Goal: Navigation & Orientation: Find specific page/section

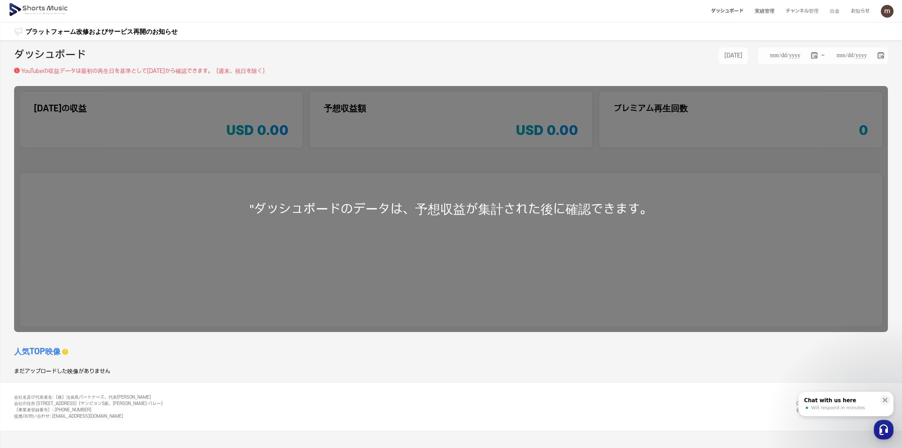
click at [768, 13] on li "実績管理" at bounding box center [764, 11] width 31 height 19
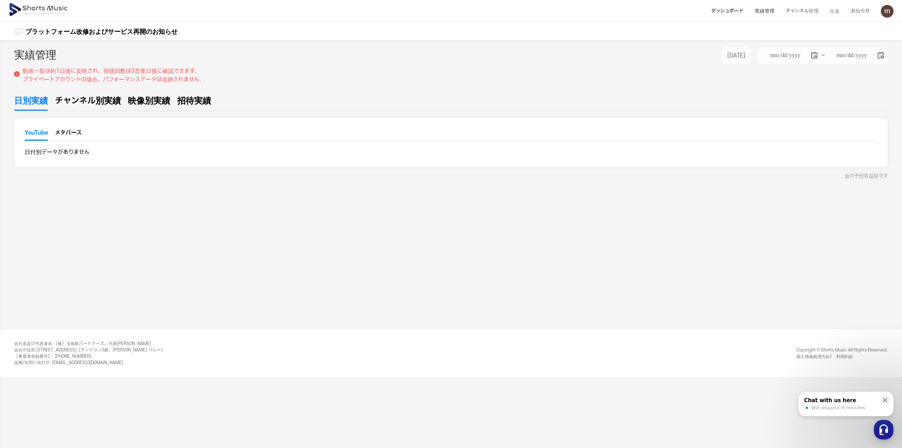
click at [733, 11] on li "ダッシュボード" at bounding box center [728, 11] width 44 height 19
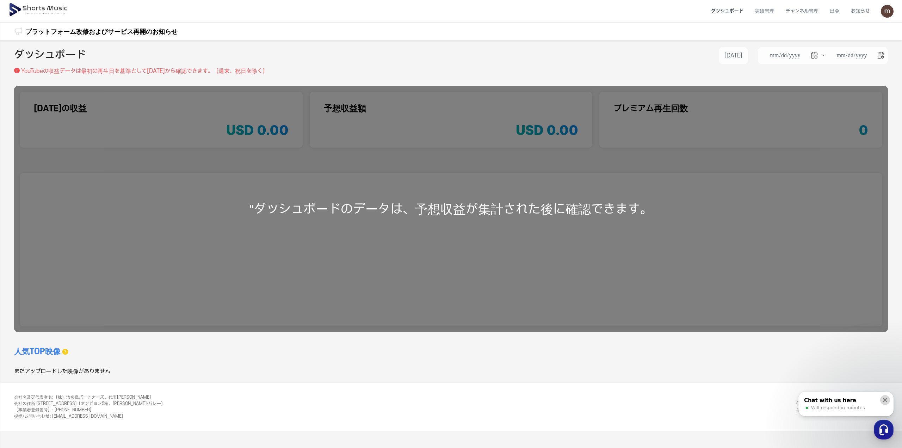
click at [882, 397] on icon at bounding box center [885, 399] width 7 height 7
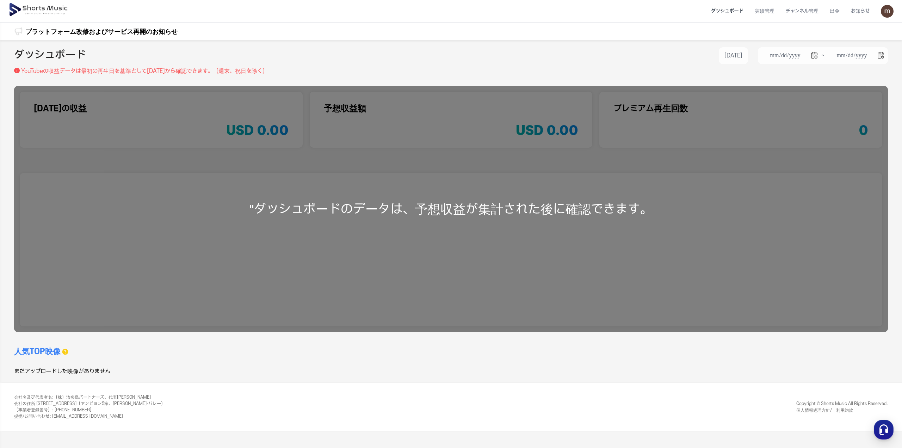
click at [30, 2] on img at bounding box center [38, 10] width 61 height 20
click at [30, 8] on img at bounding box center [38, 10] width 61 height 20
click at [867, 11] on li "お知らせ" at bounding box center [860, 11] width 30 height 19
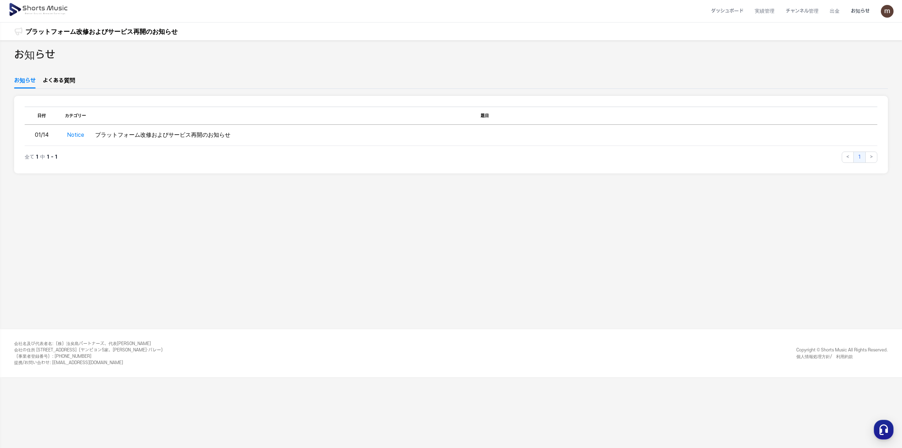
click at [891, 9] on img at bounding box center [887, 11] width 13 height 13
click at [869, 39] on link "マイページ" at bounding box center [863, 41] width 56 height 13
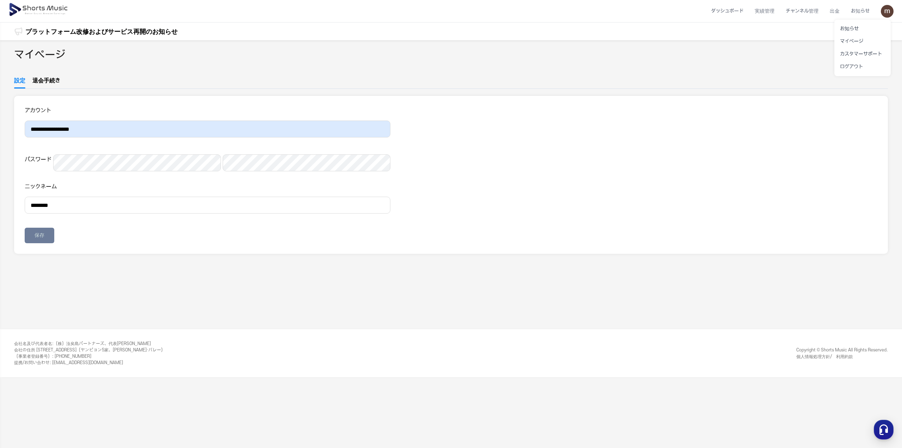
click at [47, 271] on button at bounding box center [451, 224] width 902 height 448
click at [32, 8] on img at bounding box center [38, 10] width 61 height 20
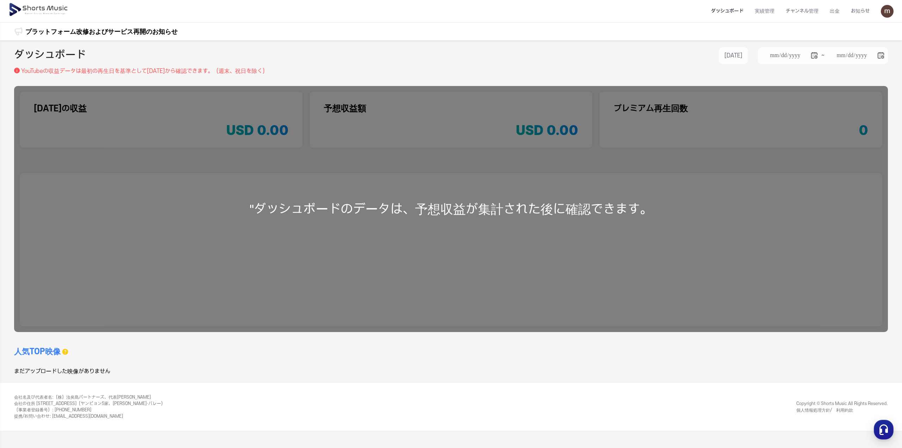
click at [720, 11] on li "ダッシュボード" at bounding box center [728, 11] width 44 height 19
click at [752, 11] on li "実績管理" at bounding box center [764, 11] width 31 height 19
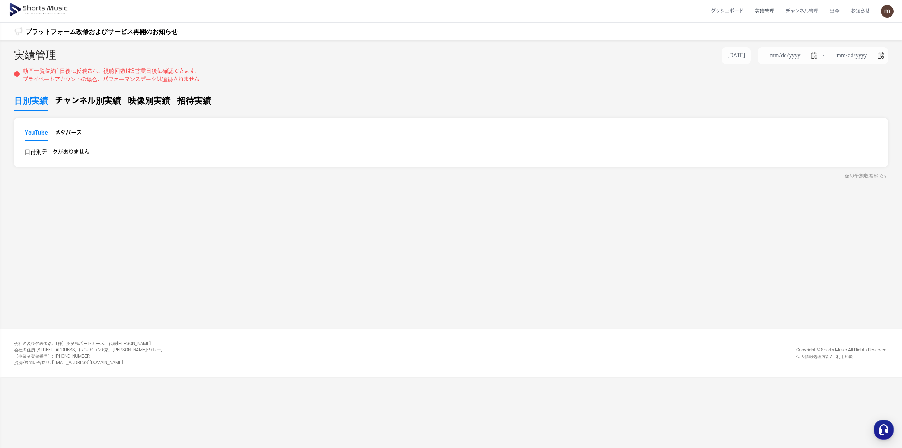
click at [144, 101] on span "映像別実績" at bounding box center [149, 100] width 42 height 13
type input "**********"
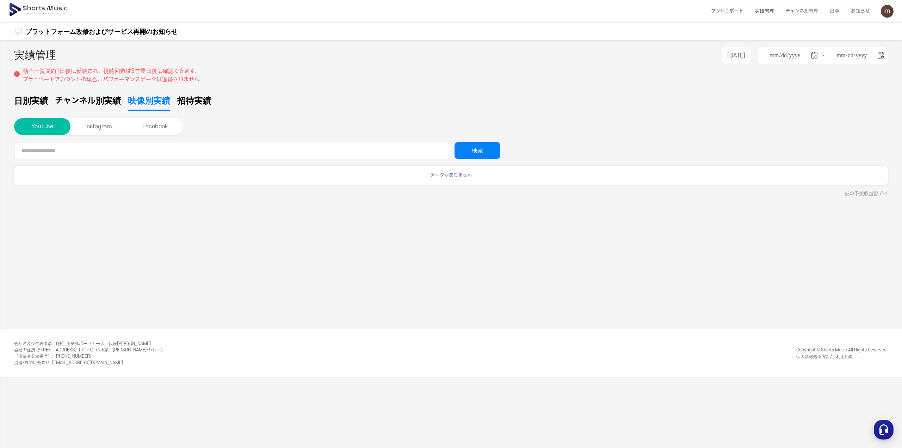
click at [92, 103] on span "チャンネル別実績" at bounding box center [88, 100] width 66 height 13
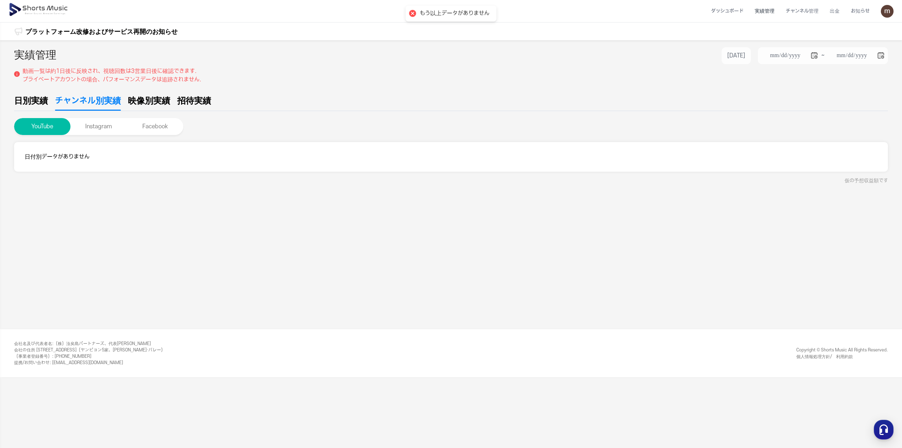
click at [188, 104] on span "招待実績" at bounding box center [194, 100] width 34 height 13
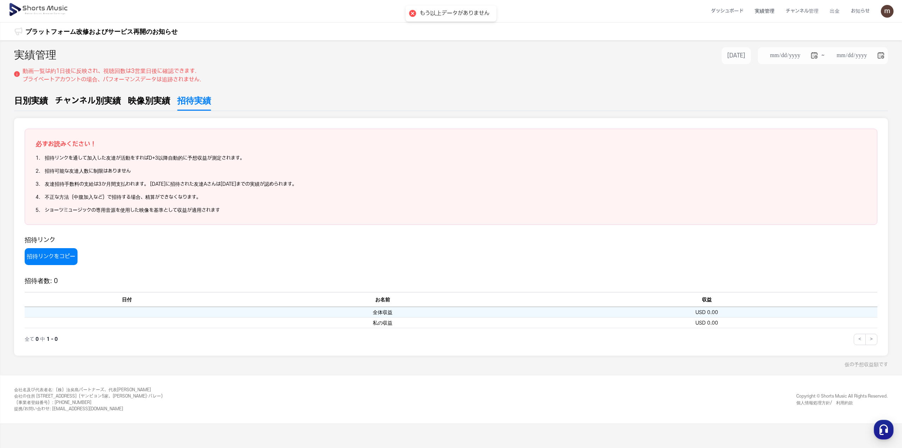
click at [110, 101] on span "チャンネル別実績" at bounding box center [88, 100] width 66 height 13
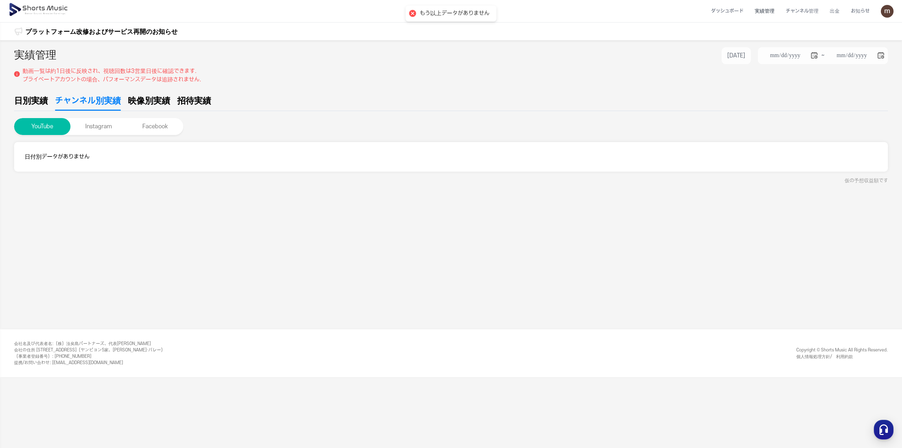
click at [40, 100] on span "日別実績" at bounding box center [31, 100] width 34 height 13
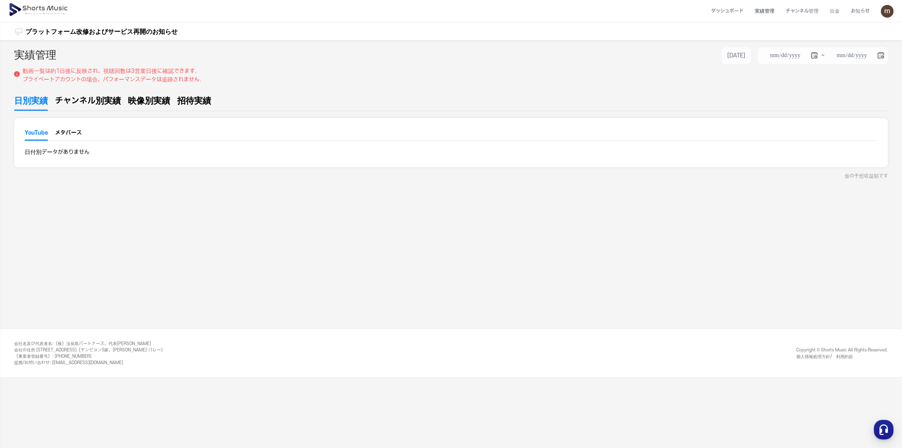
click at [895, 11] on header "ダッシュボード 実績管理 チャンネル管理 出金 お知らせ" at bounding box center [451, 11] width 902 height 23
click at [885, 11] on img at bounding box center [887, 11] width 13 height 13
click at [870, 52] on link "カスタマーサポート" at bounding box center [863, 54] width 56 height 13
click at [773, 86] on button at bounding box center [451, 224] width 902 height 448
click at [885, 6] on img at bounding box center [887, 11] width 13 height 13
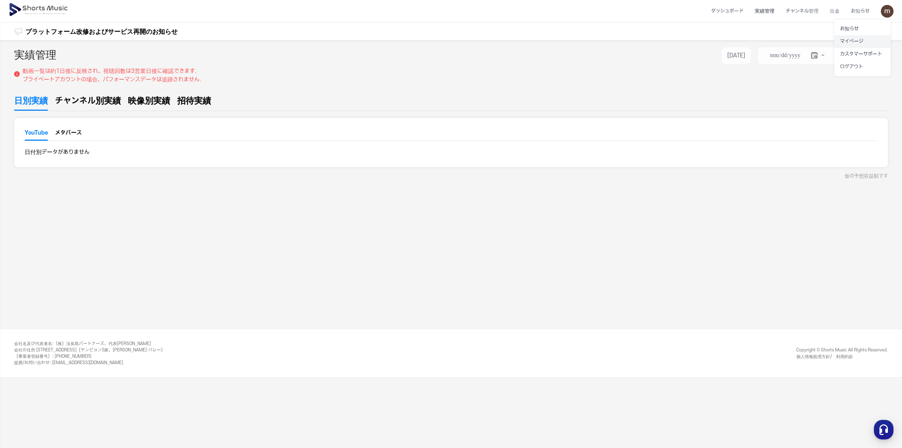
click at [848, 38] on link "マイページ" at bounding box center [863, 41] width 56 height 13
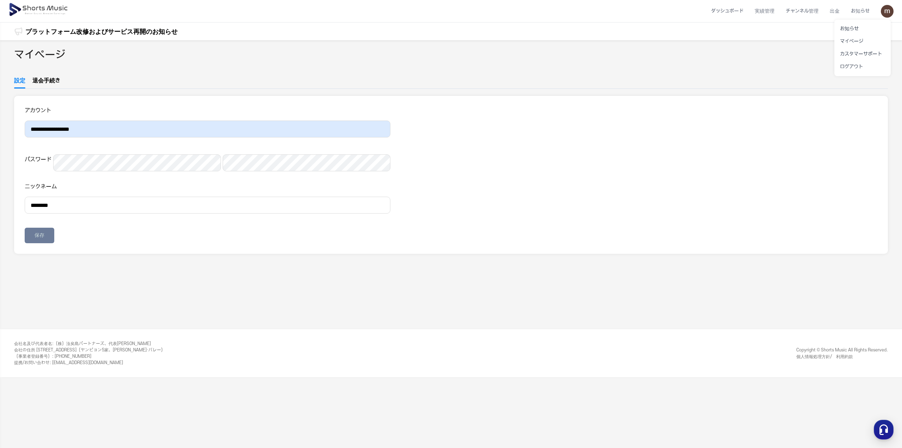
click at [564, 227] on button at bounding box center [451, 224] width 902 height 448
click at [33, 11] on img at bounding box center [38, 10] width 61 height 20
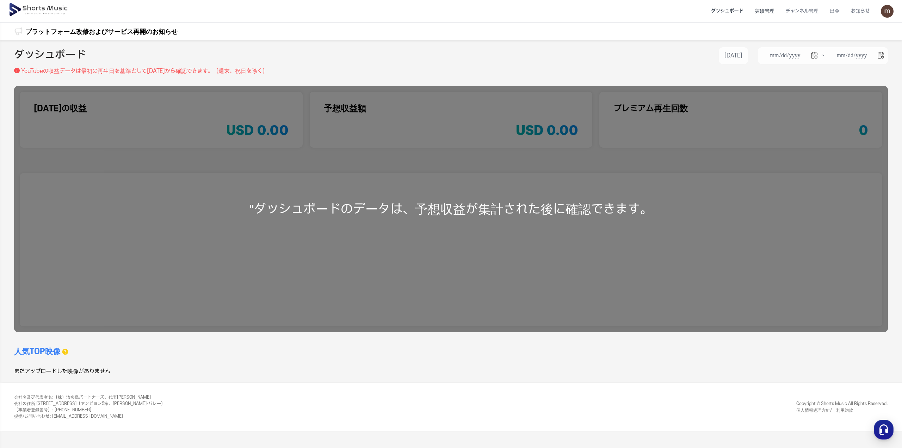
click at [761, 14] on li "実績管理" at bounding box center [764, 11] width 31 height 19
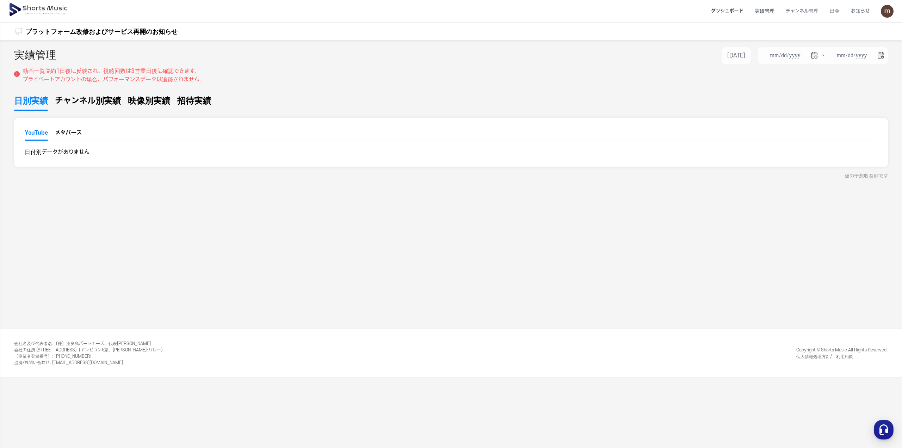
click at [718, 8] on li "ダッシュボード" at bounding box center [728, 11] width 44 height 19
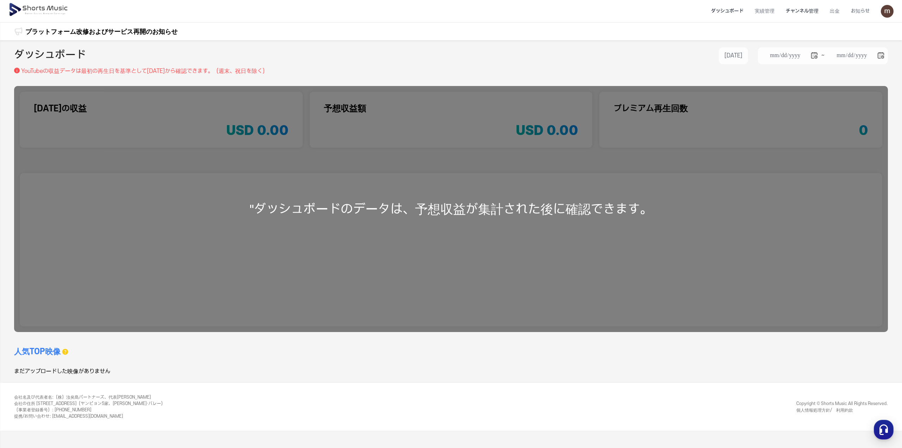
click at [799, 8] on li "チャンネル管理" at bounding box center [802, 11] width 44 height 19
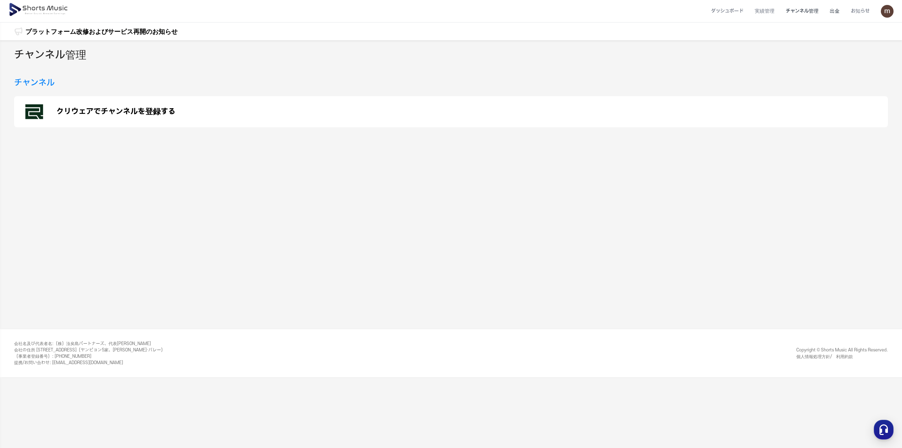
click at [835, 12] on li "出金" at bounding box center [834, 11] width 21 height 19
click at [747, 201] on div "チャンネル管理 チャンネル クリウェアでチャンネルを登録する" at bounding box center [451, 184] width 902 height 289
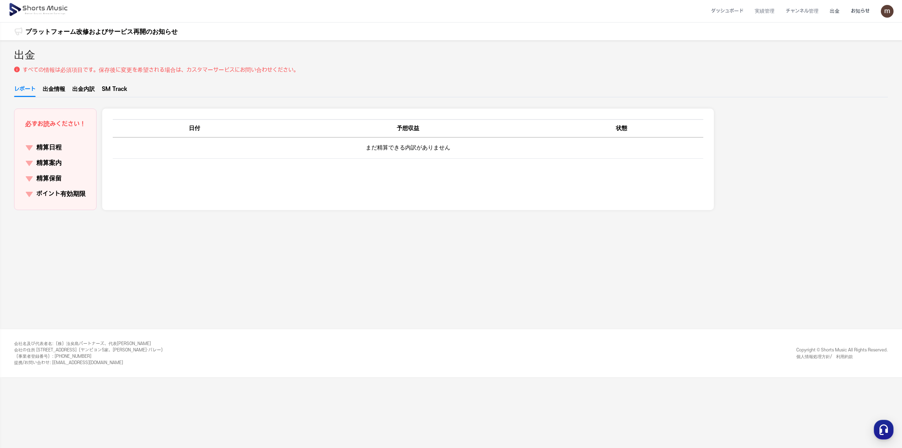
click at [863, 12] on li "お知らせ" at bounding box center [860, 11] width 30 height 19
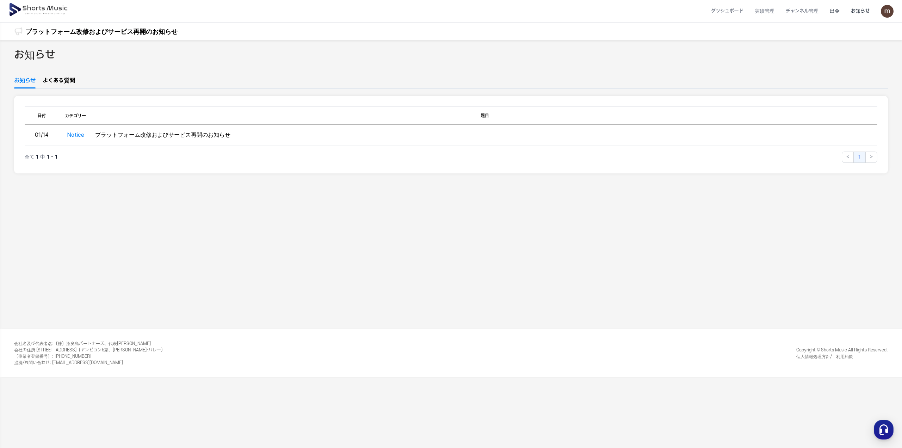
click at [830, 14] on li "出金" at bounding box center [834, 11] width 21 height 19
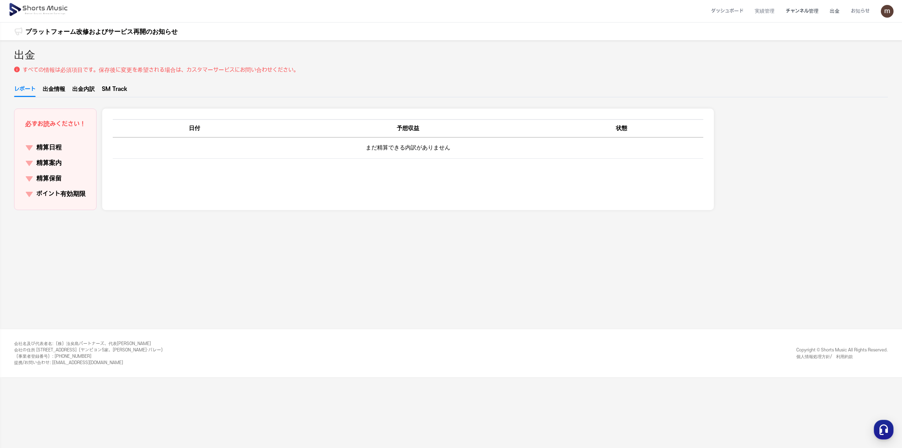
click at [812, 14] on li "チャンネル管理" at bounding box center [802, 11] width 44 height 19
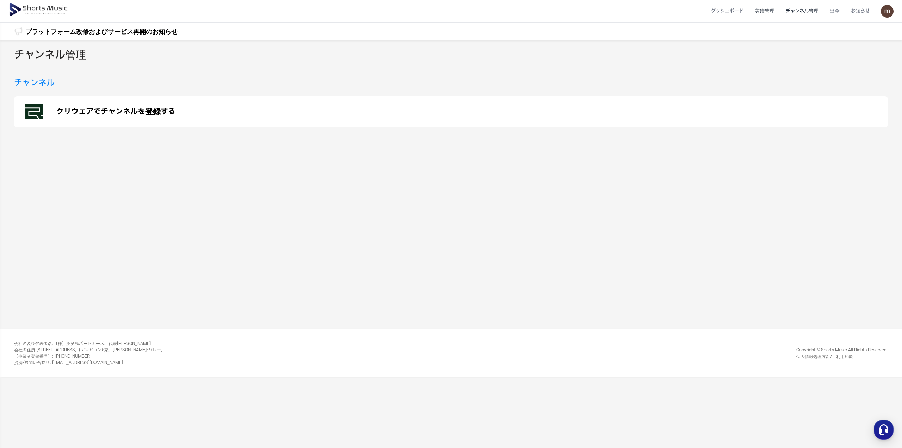
click at [768, 11] on li "実績管理" at bounding box center [764, 11] width 31 height 19
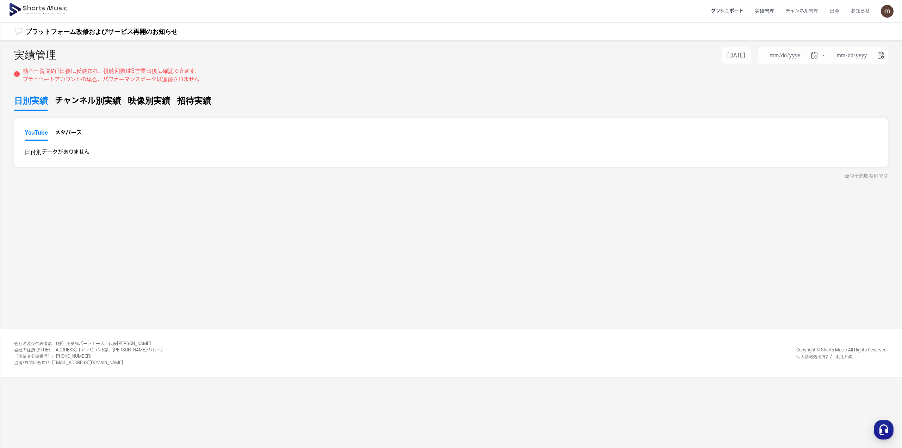
click at [728, 13] on li "ダッシュボード" at bounding box center [728, 11] width 44 height 19
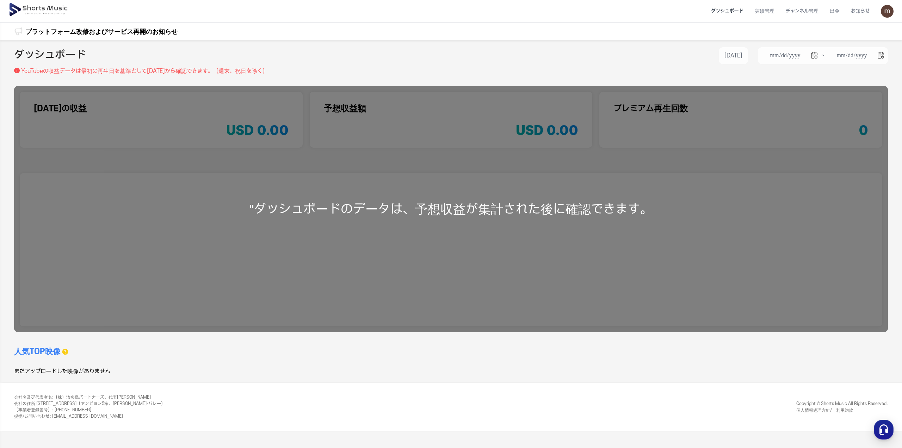
click at [39, 9] on img at bounding box center [38, 10] width 61 height 20
click at [732, 11] on li "ダッシュボード" at bounding box center [728, 11] width 44 height 19
click at [759, 11] on li "実績管理" at bounding box center [764, 11] width 31 height 19
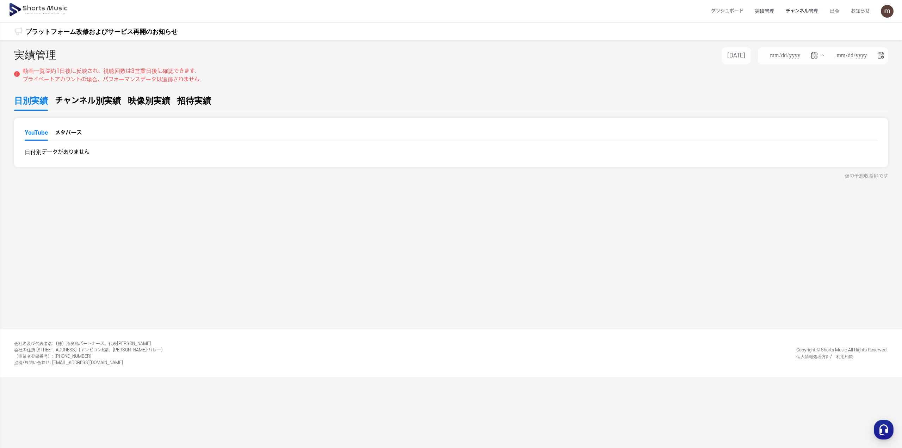
click at [814, 12] on li "チャンネル管理" at bounding box center [802, 11] width 44 height 19
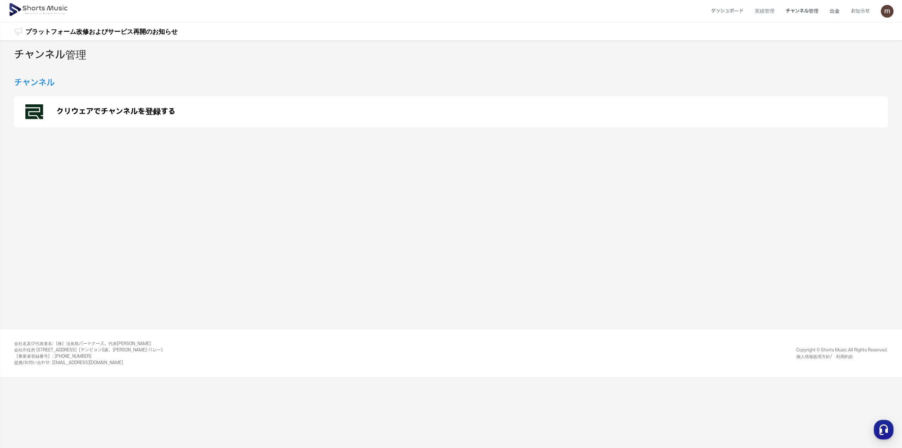
click at [839, 12] on li "出金" at bounding box center [834, 11] width 21 height 19
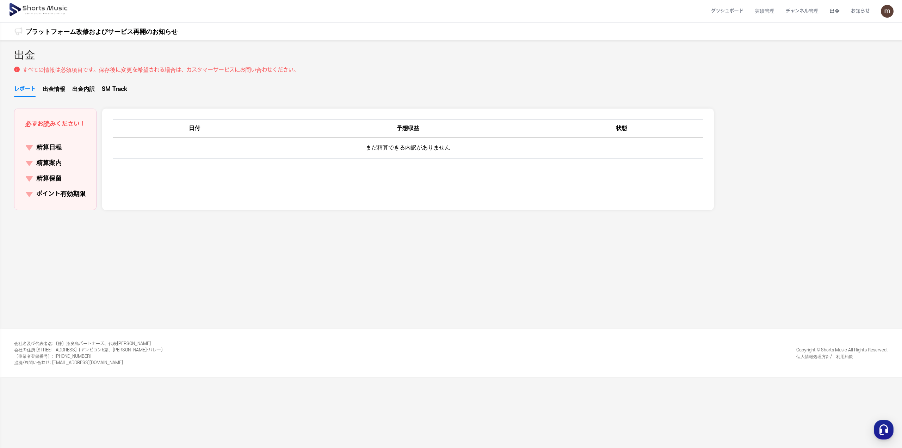
click at [33, 8] on img at bounding box center [38, 10] width 61 height 20
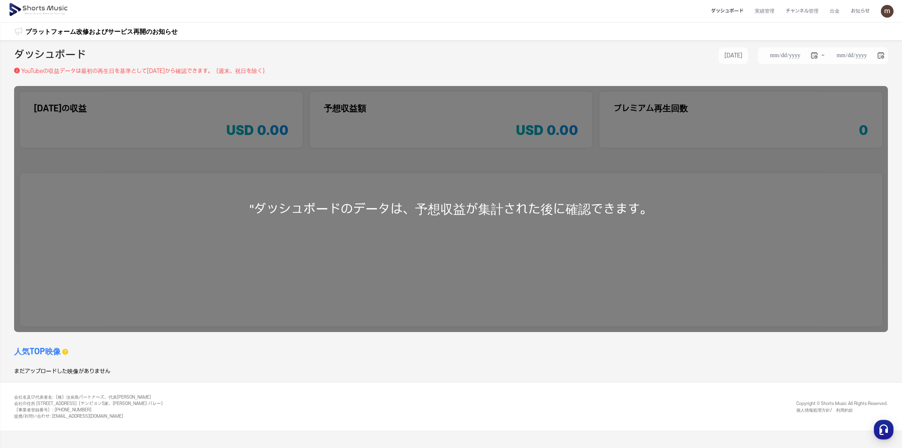
click at [55, 7] on img at bounding box center [38, 10] width 61 height 20
click at [706, 211] on div ""ダッシュボードのデータは、予想収益が集計された後に確認できます。" at bounding box center [451, 209] width 874 height 246
click at [62, 352] on icon "button" at bounding box center [65, 351] width 7 height 7
click at [52, 7] on img at bounding box center [38, 10] width 61 height 20
click at [810, 10] on li "チャンネル管理" at bounding box center [802, 11] width 44 height 19
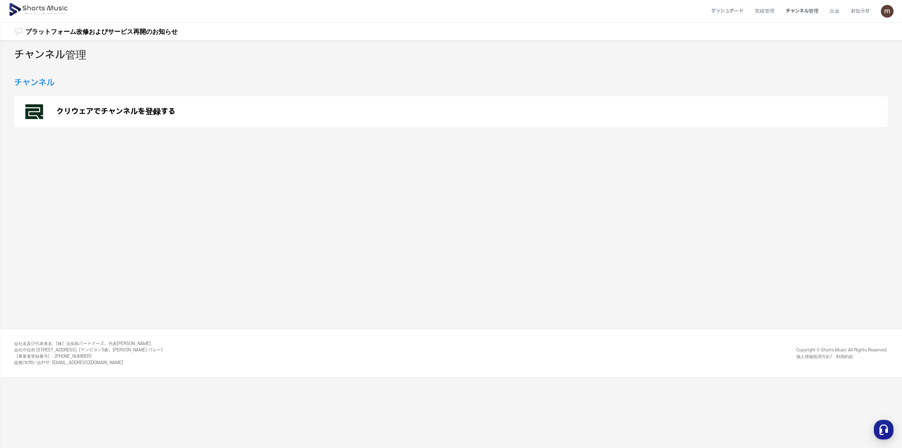
click at [46, 86] on h3 "チャンネル" at bounding box center [34, 82] width 41 height 13
click at [112, 107] on p "クリウェアでチャンネルを登録する" at bounding box center [115, 111] width 119 height 8
